Goal: Find specific page/section: Find specific page/section

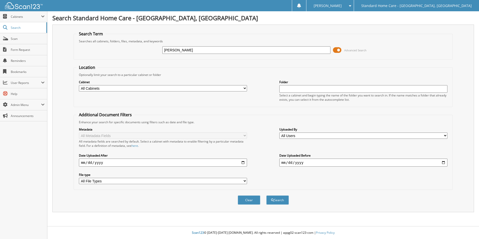
type input "[PERSON_NAME]"
click at [266, 195] on button "Search" at bounding box center [277, 199] width 23 height 9
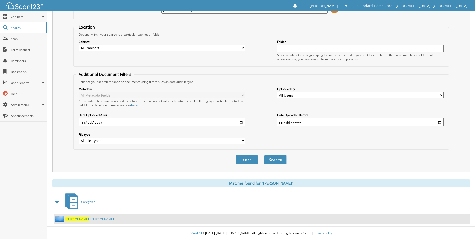
scroll to position [41, 0]
click at [79, 216] on link "Esparza , Connie" at bounding box center [89, 218] width 49 height 4
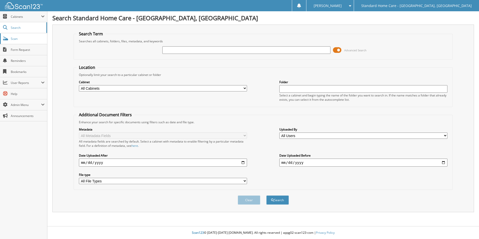
click at [11, 38] on span "Scan" at bounding box center [28, 39] width 34 height 4
drag, startPoint x: 196, startPoint y: 57, endPoint x: 192, endPoint y: 53, distance: 5.2
click at [196, 57] on fieldset "Search Term Searches all cabinets, folders, files, metadata, and keywords Advan…" at bounding box center [263, 45] width 379 height 29
click at [192, 50] on input "text" at bounding box center [246, 50] width 168 height 8
type input "[PERSON_NAME]"
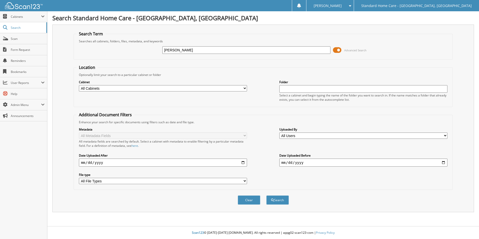
click at [266, 195] on button "Search" at bounding box center [277, 199] width 23 height 9
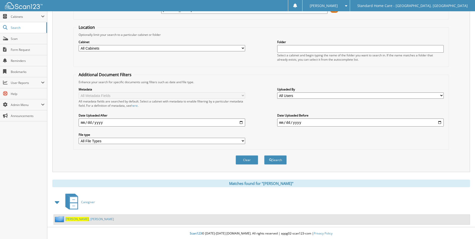
scroll to position [41, 0]
click at [81, 218] on link "[PERSON_NAME]" at bounding box center [89, 218] width 49 height 4
